Goal: Register for event/course

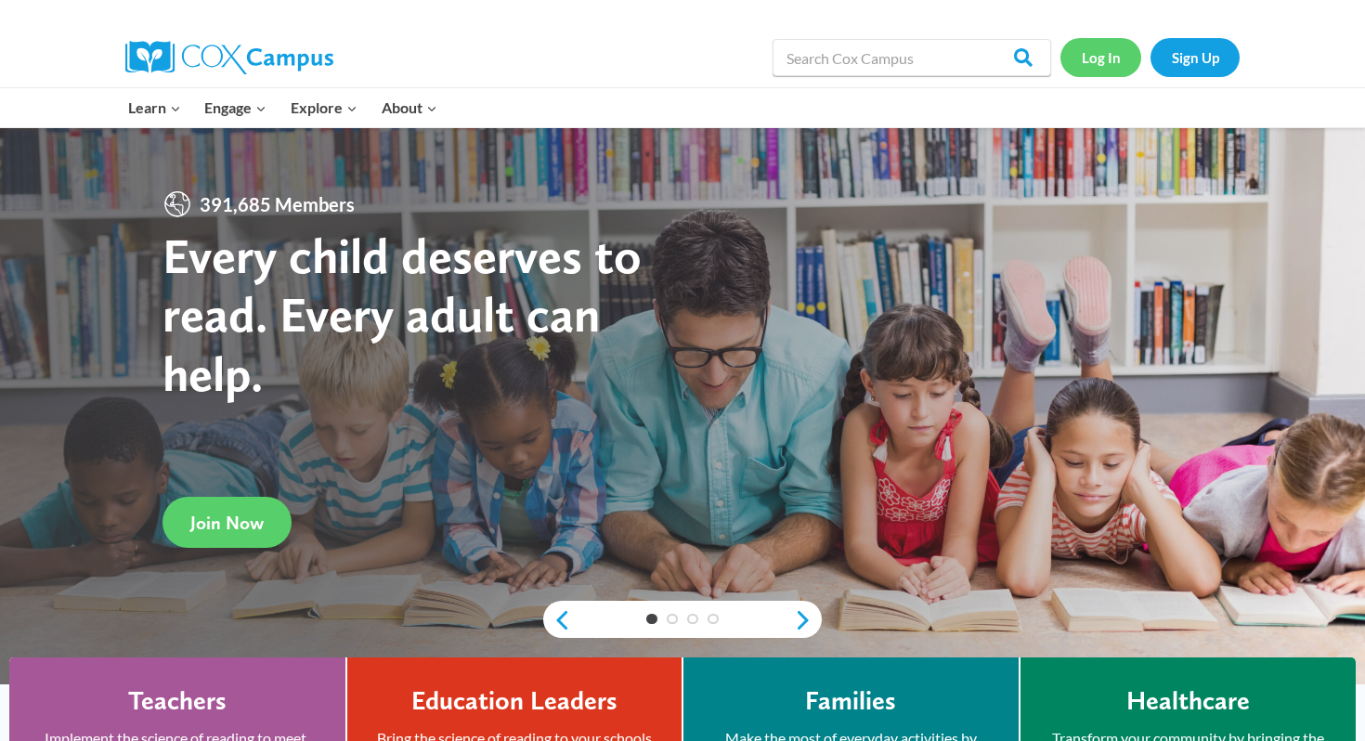
click at [1101, 62] on link "Log In" at bounding box center [1100, 57] width 81 height 38
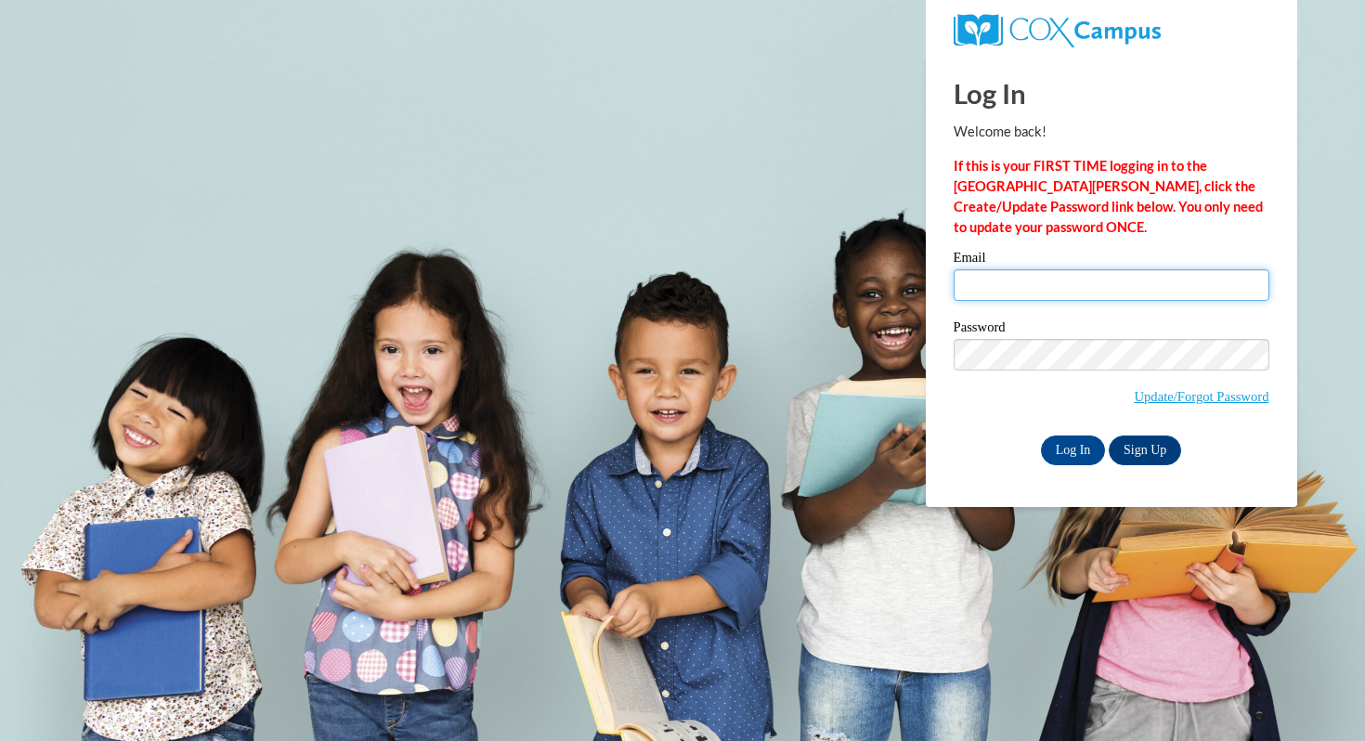
click at [1040, 281] on input "Email" at bounding box center [1111, 285] width 316 height 32
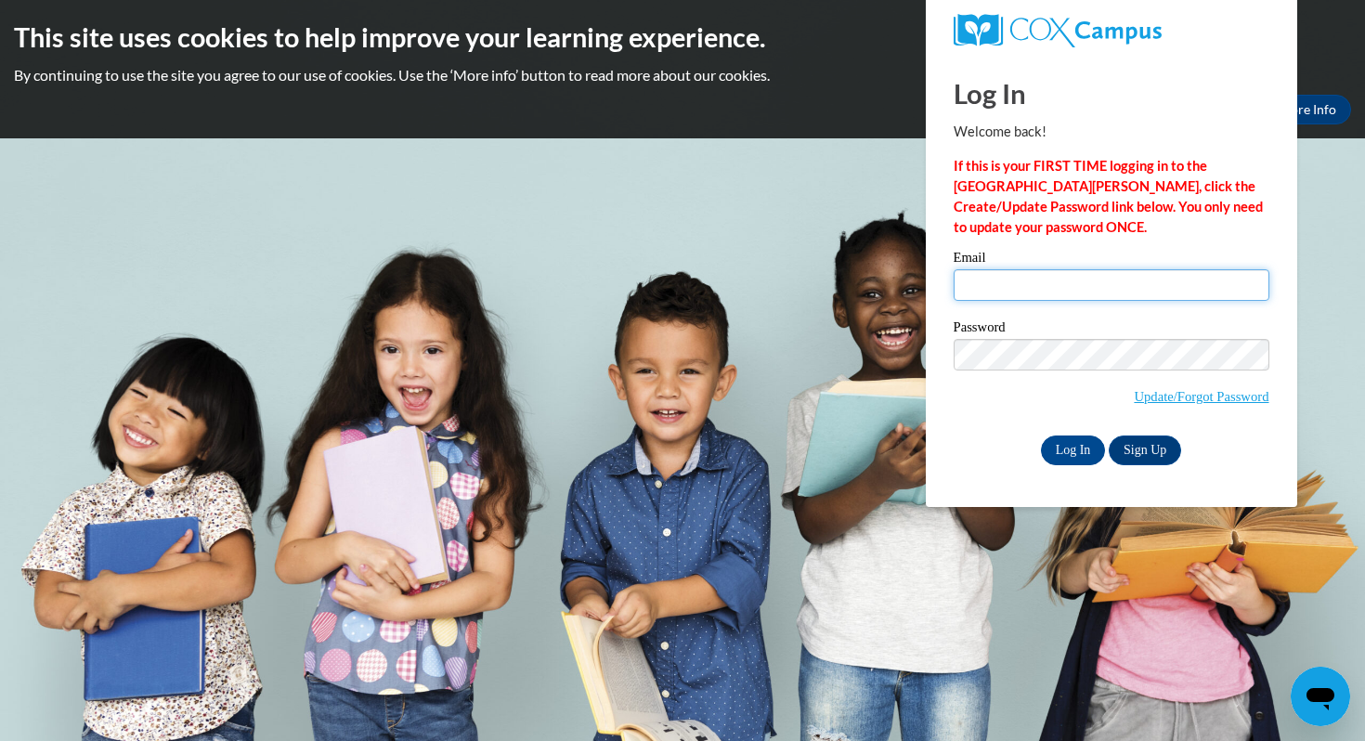
type input "dschaller@mtsd.k12.wi.us"
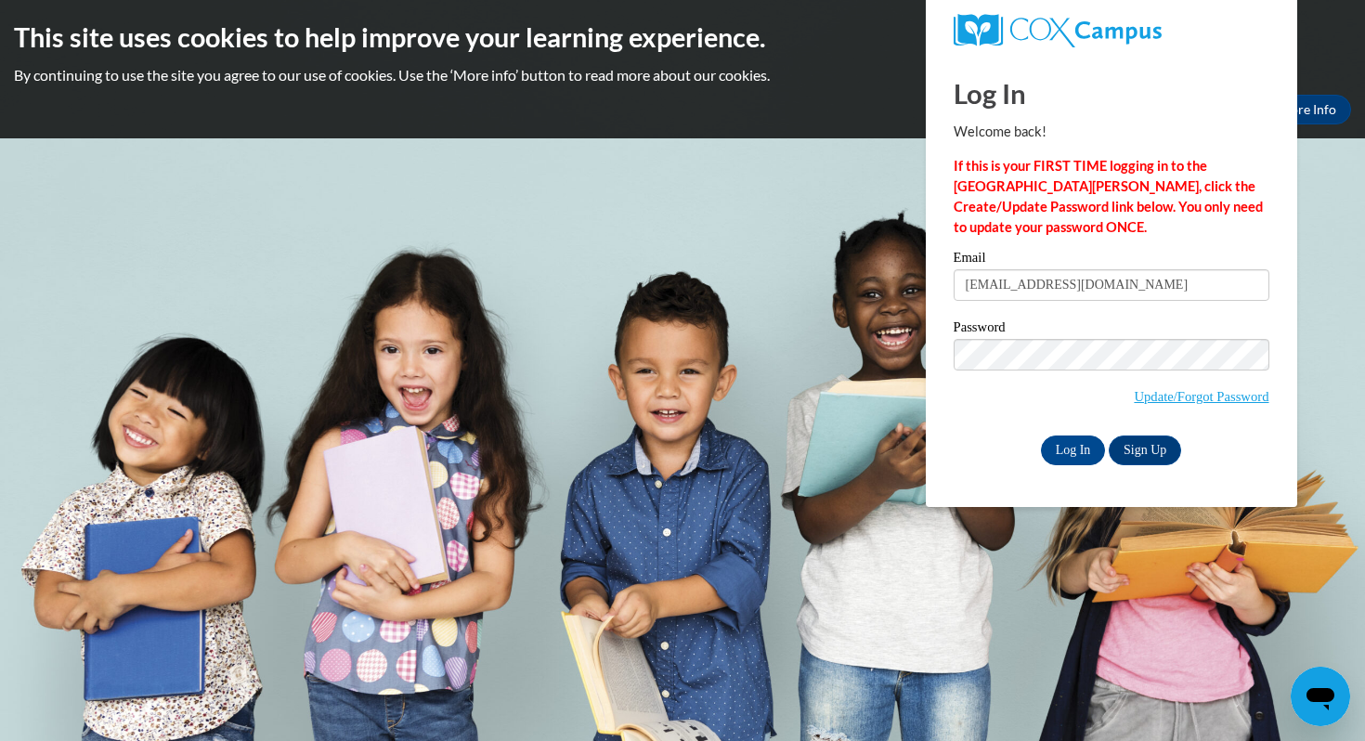
click at [1086, 335] on label "Password" at bounding box center [1111, 329] width 316 height 19
click at [1063, 455] on input "Log In" at bounding box center [1073, 450] width 65 height 30
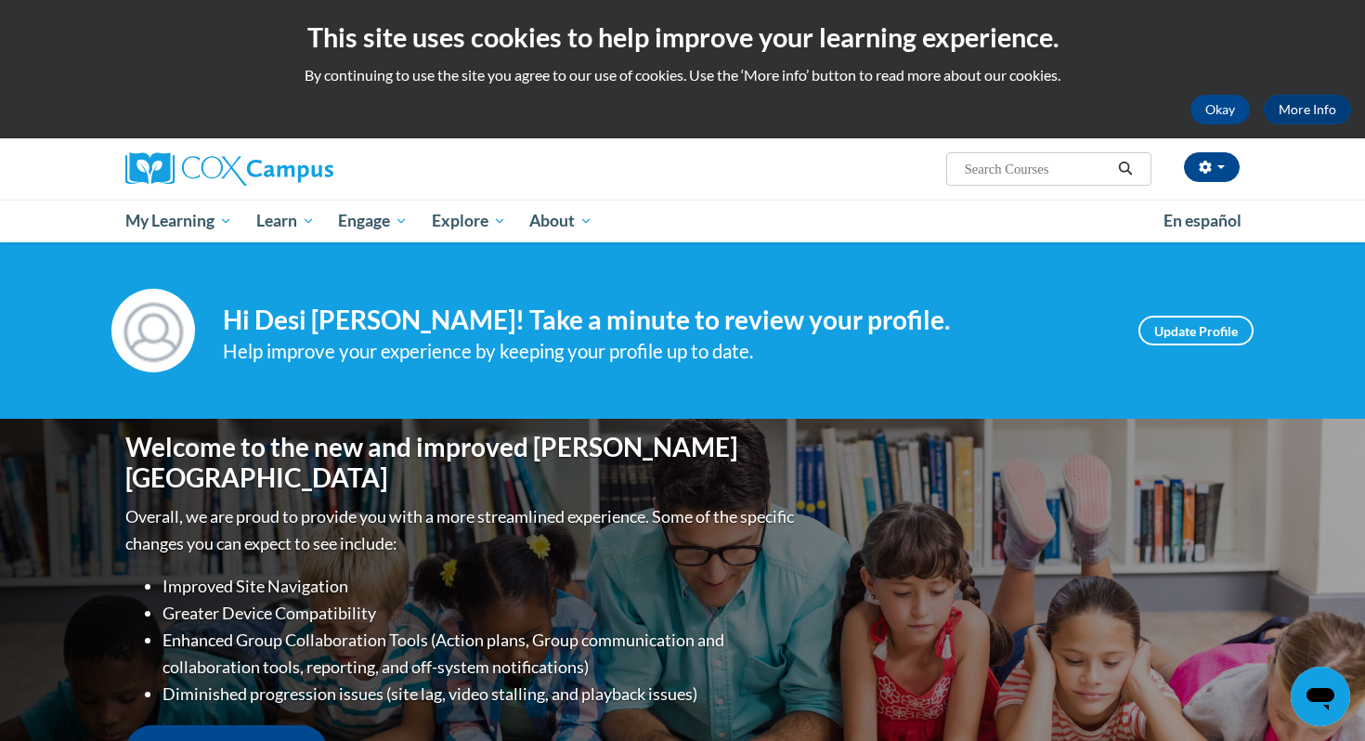
click at [1045, 175] on input "Search..." at bounding box center [1037, 169] width 149 height 22
type input "fluency"
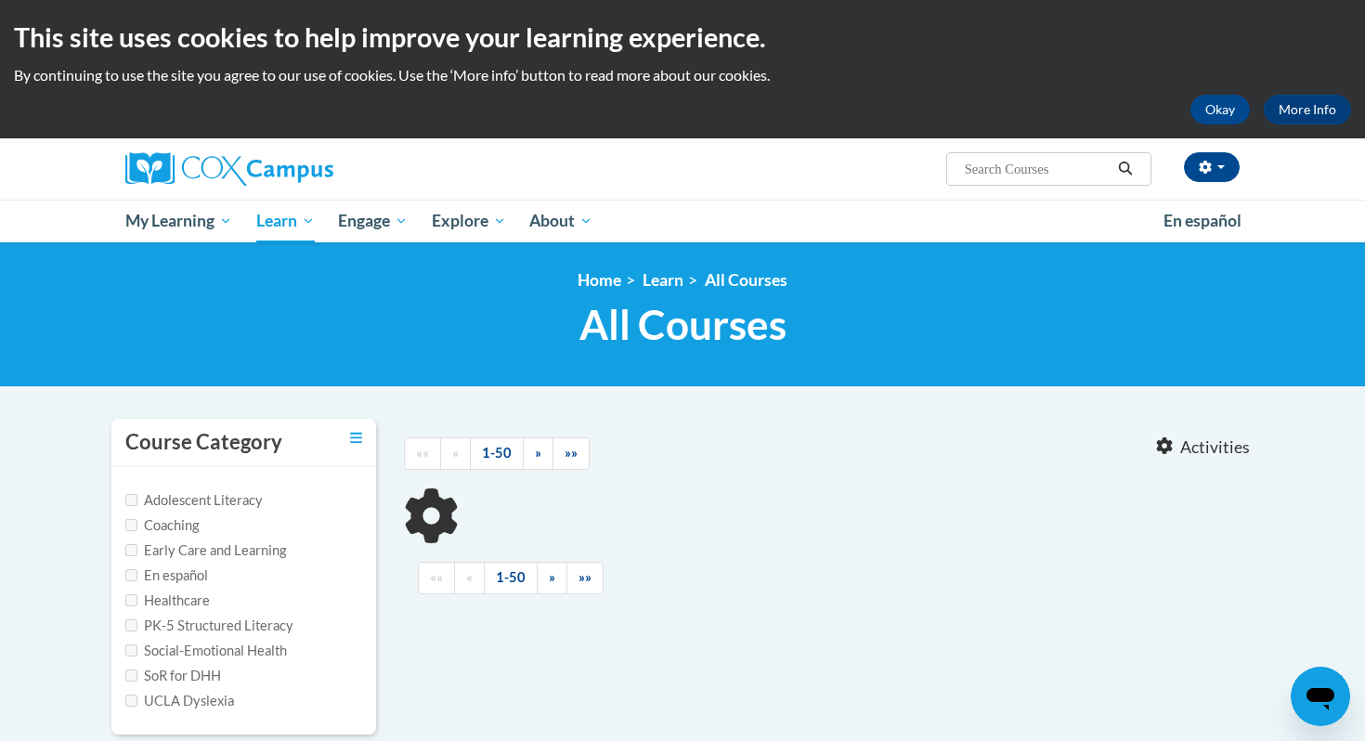
type input "fluency"
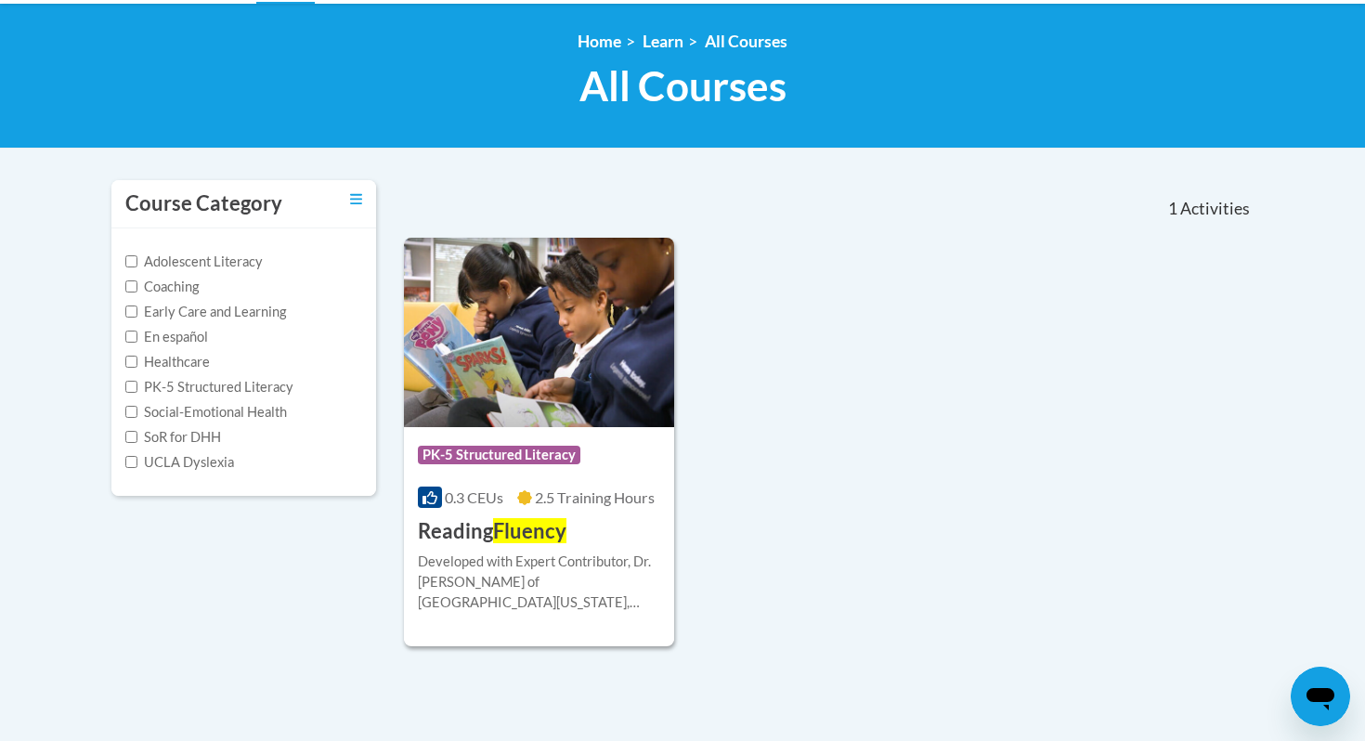
scroll to position [239, 0]
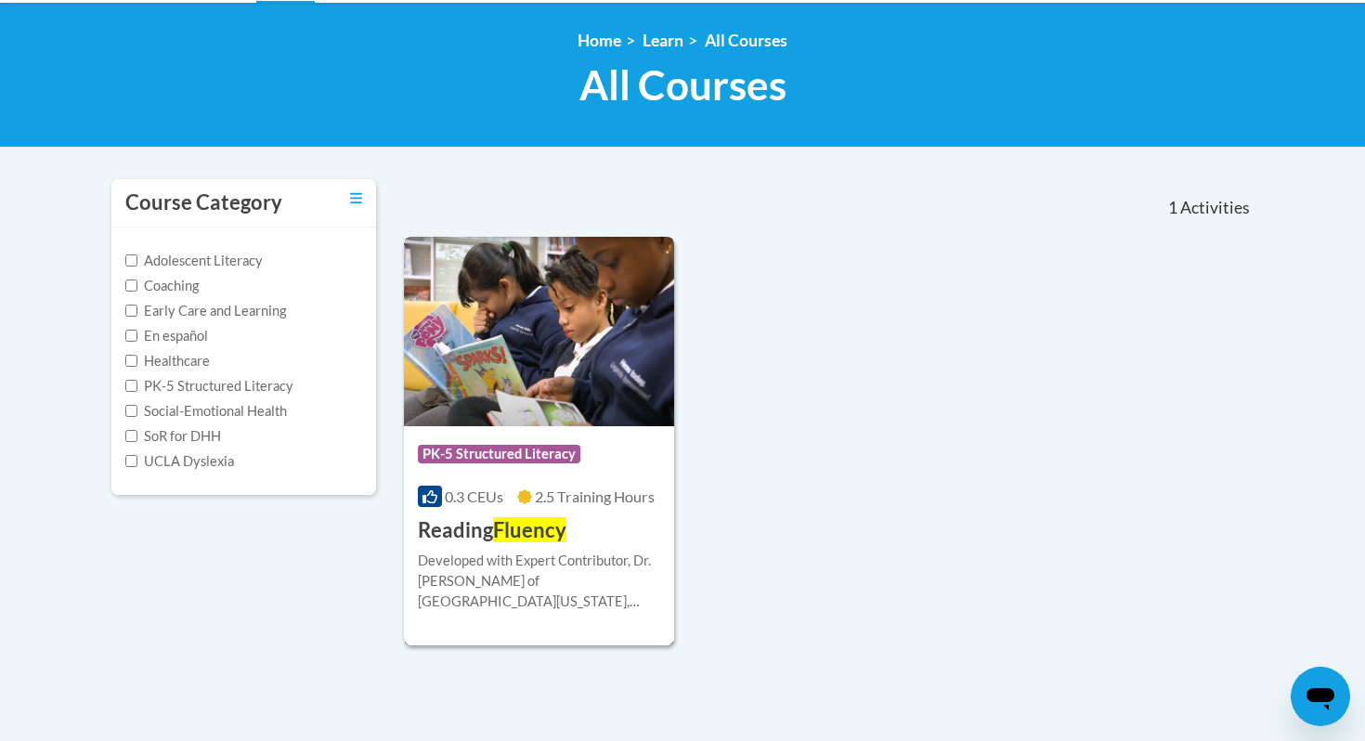
click at [550, 460] on span "PK-5 Structured Literacy" at bounding box center [499, 454] width 162 height 19
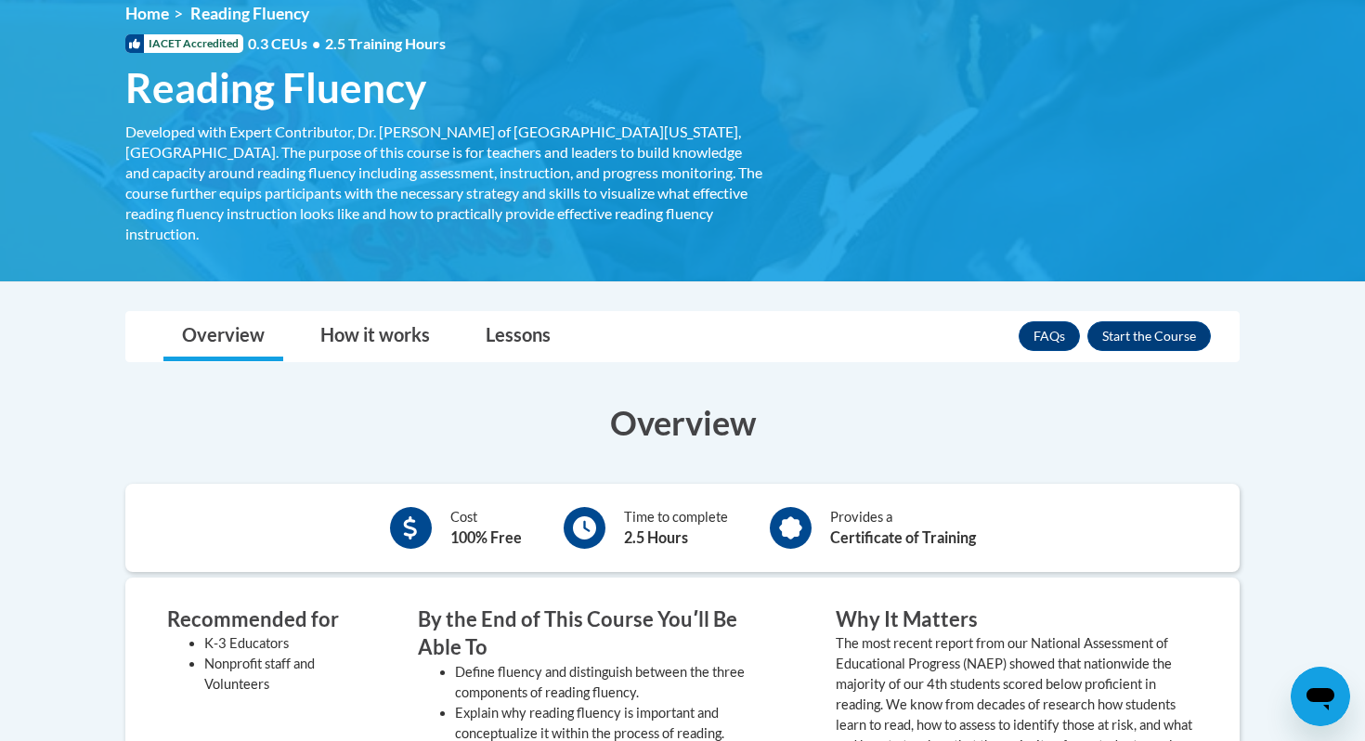
scroll to position [263, 0]
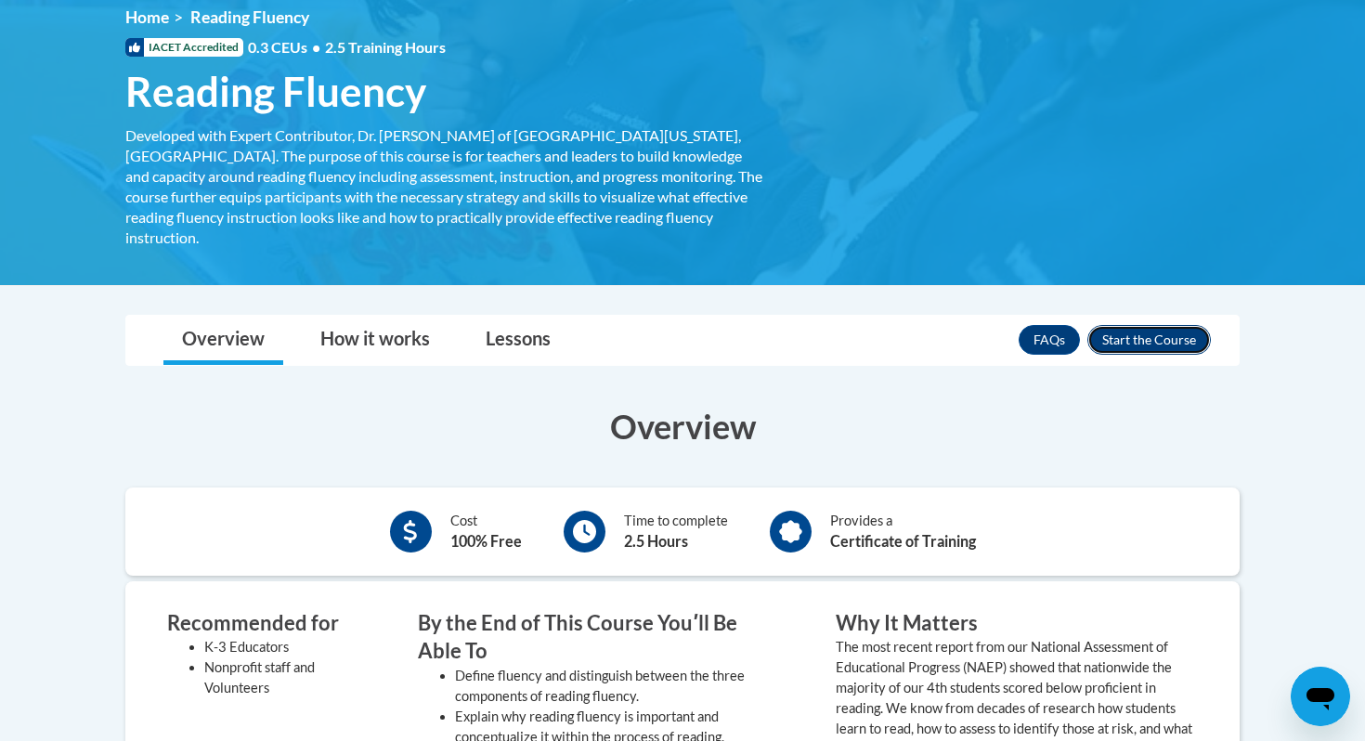
click at [1136, 325] on button "Enroll" at bounding box center [1148, 340] width 123 height 30
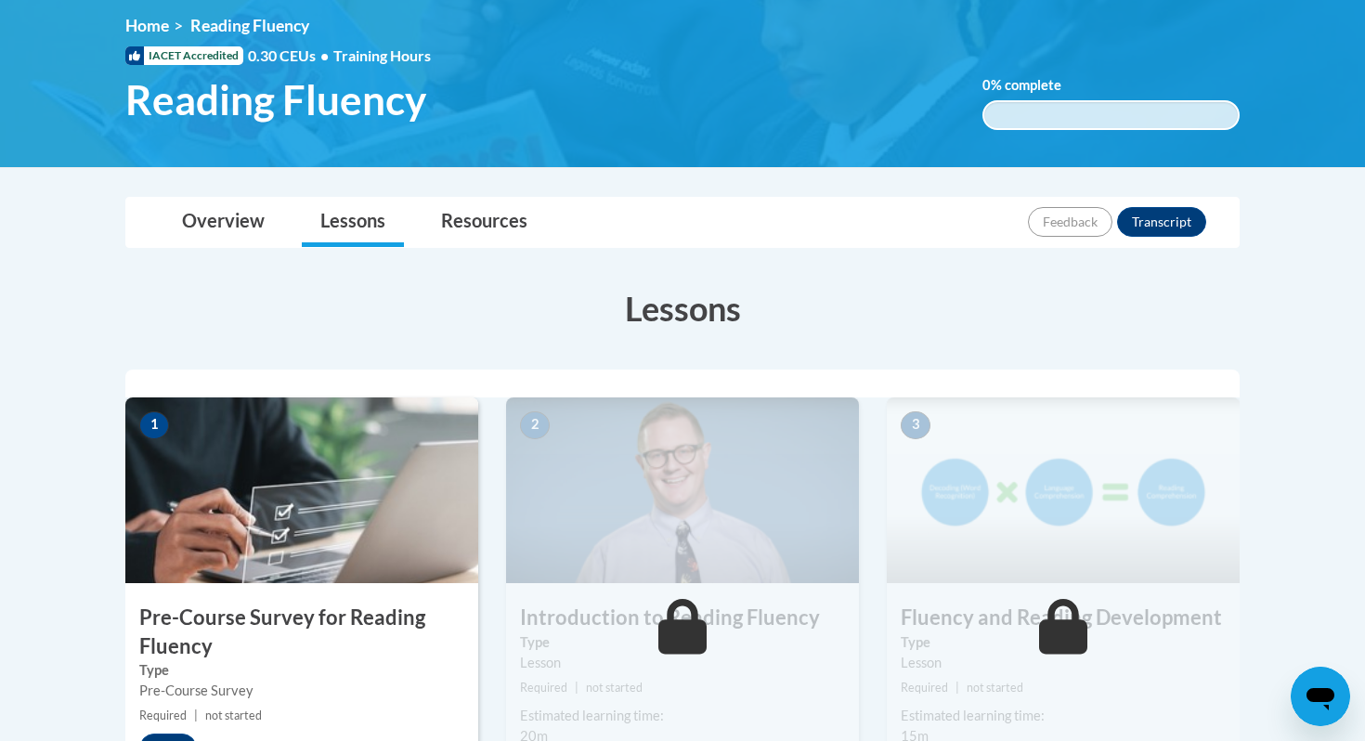
scroll to position [565, 0]
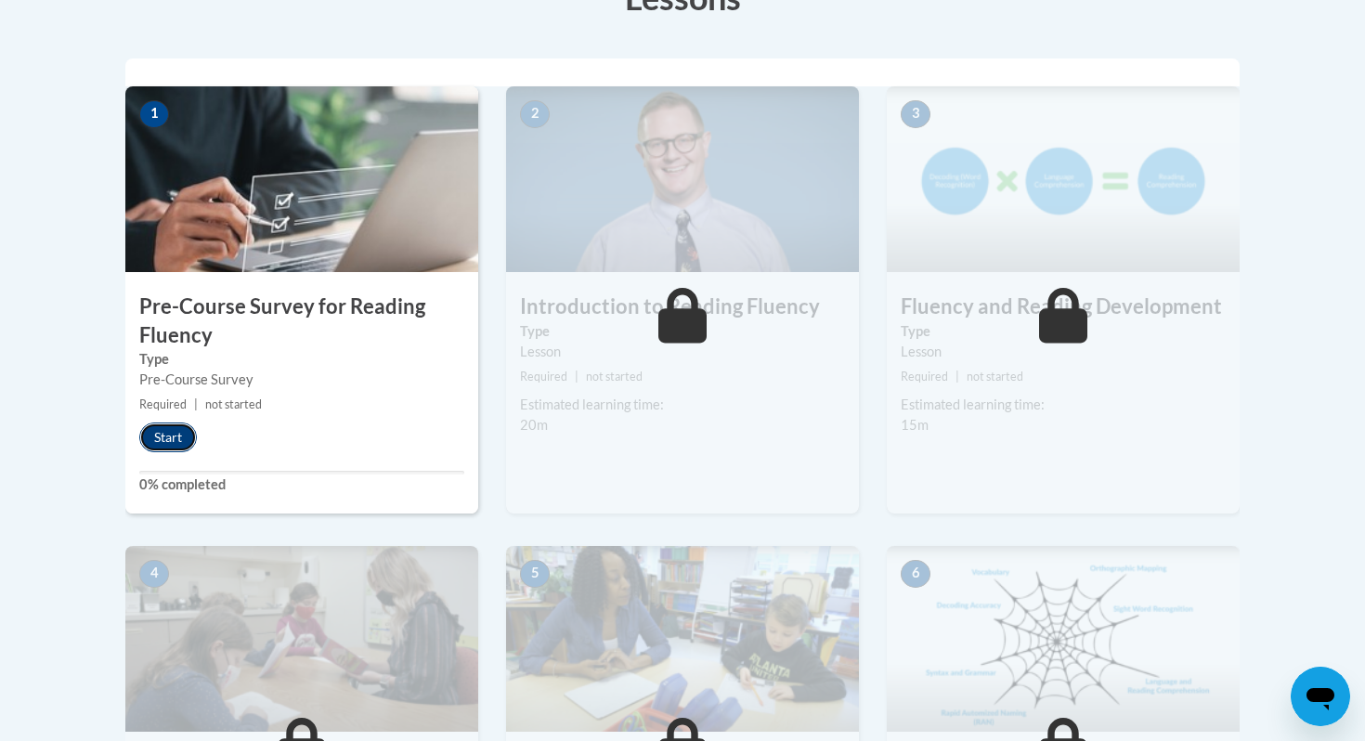
click at [181, 432] on button "Start" at bounding box center [168, 437] width 58 height 30
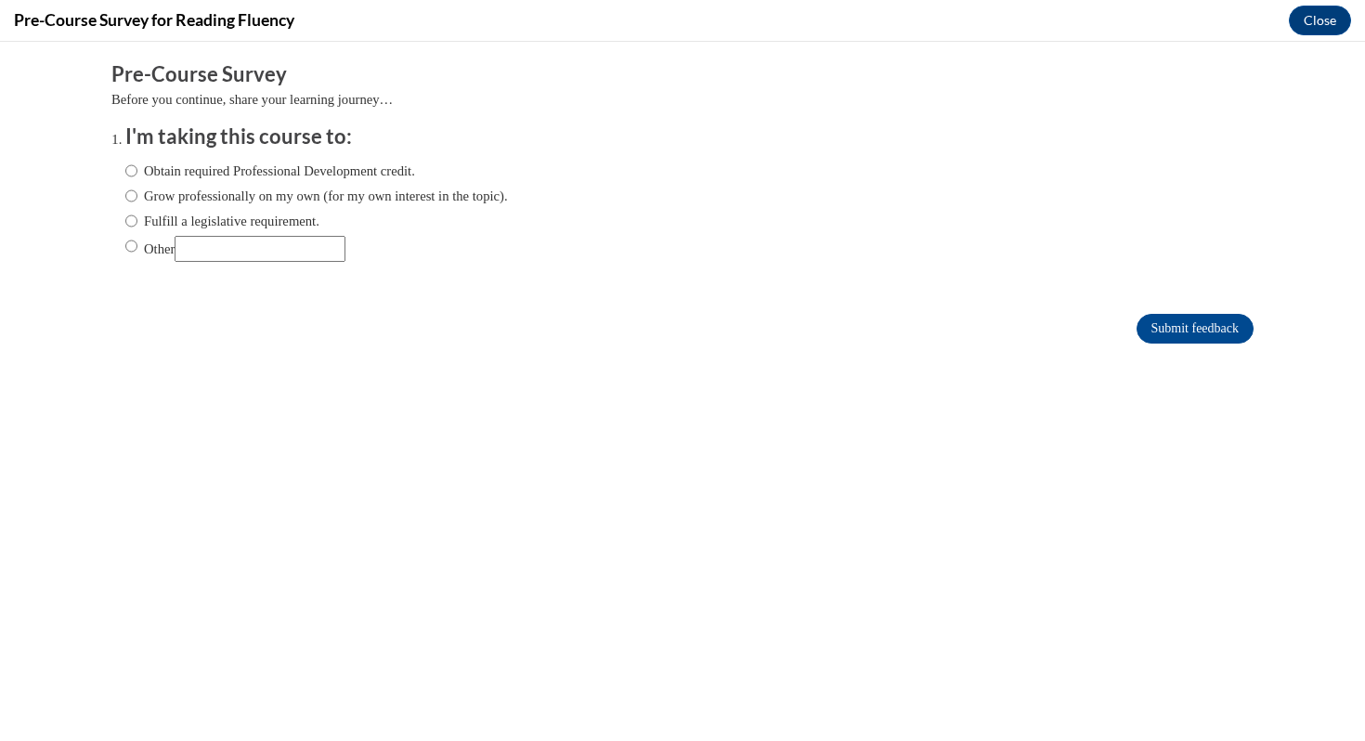
scroll to position [0, 0]
click at [130, 222] on input "Fulfill a legislative requirement." at bounding box center [131, 221] width 12 height 20
radio input "true"
click at [1184, 327] on input "Submit feedback" at bounding box center [1194, 329] width 117 height 30
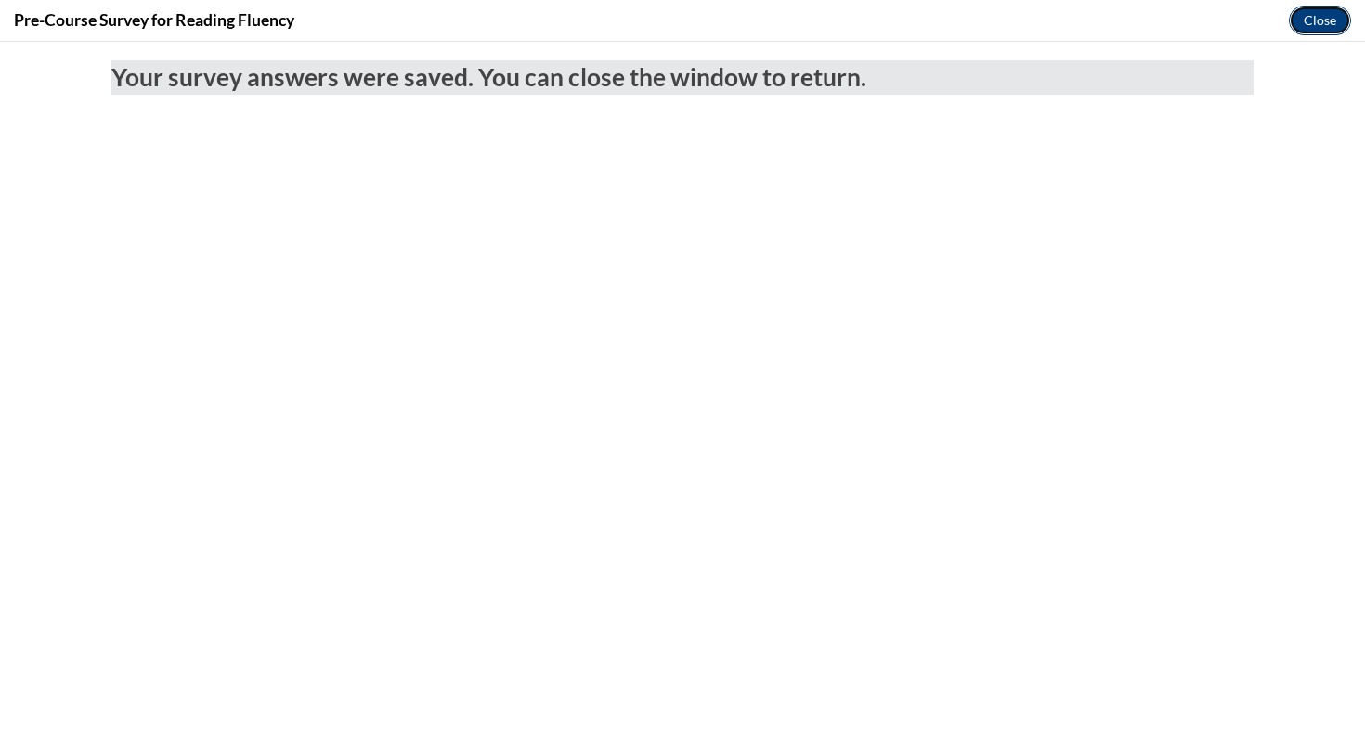
click at [1316, 15] on button "Close" at bounding box center [1319, 21] width 62 height 30
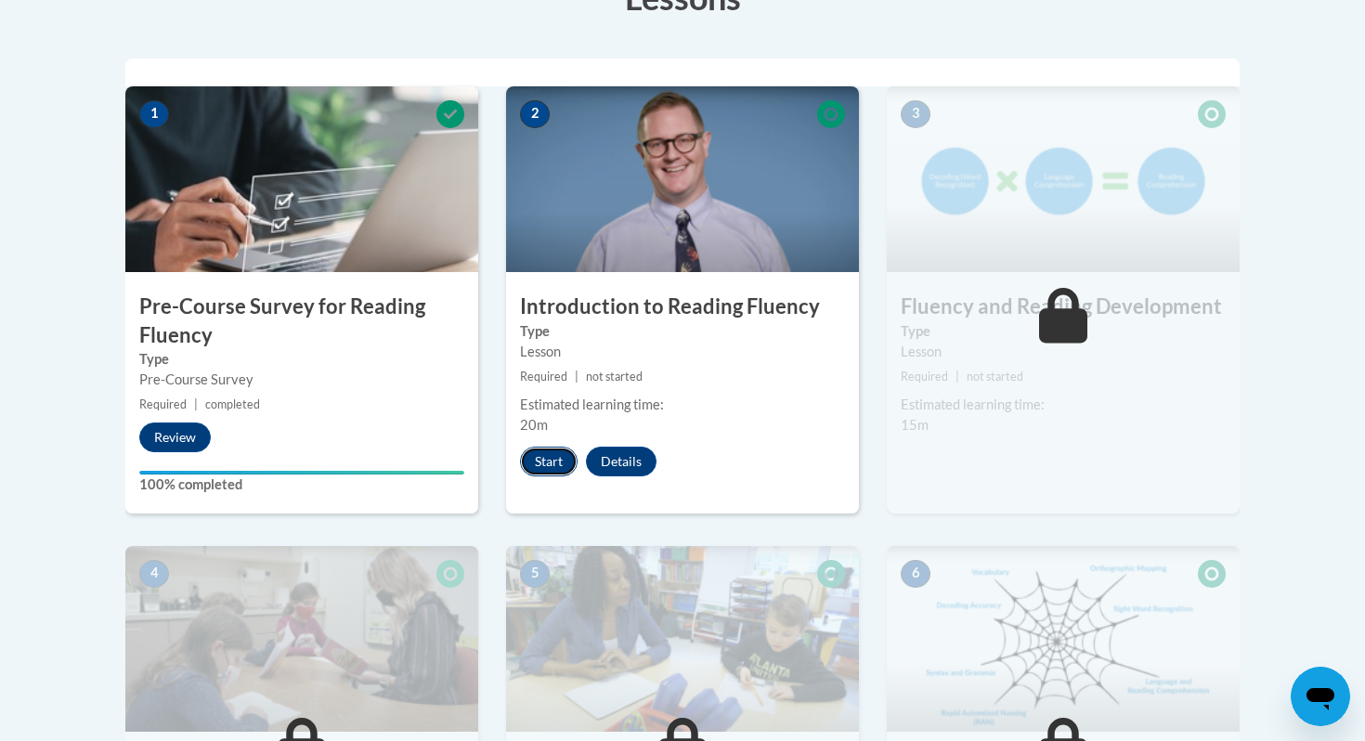
click at [554, 469] on button "Start" at bounding box center [549, 462] width 58 height 30
